Goal: Transaction & Acquisition: Register for event/course

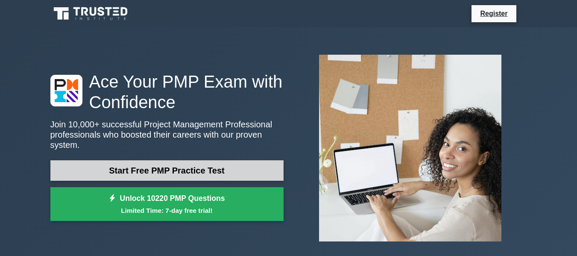
click at [163, 166] on link "Start Free PMP Practice Test" at bounding box center [166, 170] width 233 height 20
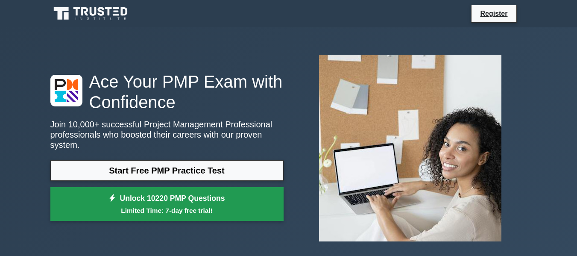
click at [145, 207] on small "Limited Time: 7-day free trial!" at bounding box center [167, 210] width 212 height 10
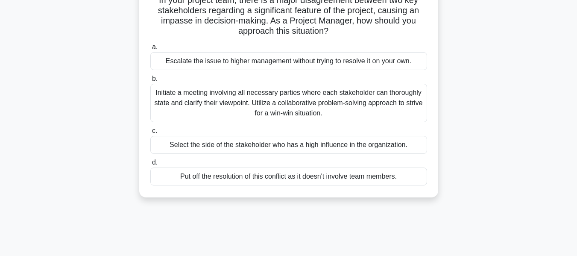
scroll to position [68, 0]
